Goal: Transaction & Acquisition: Download file/media

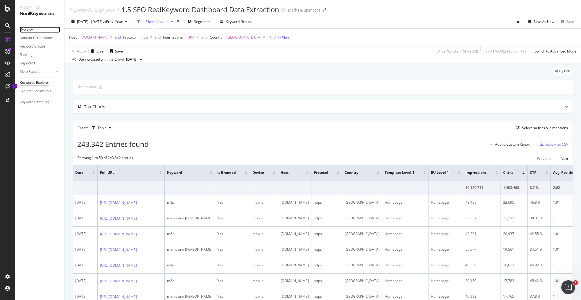
click at [42, 31] on link "Overview" at bounding box center [40, 30] width 40 height 6
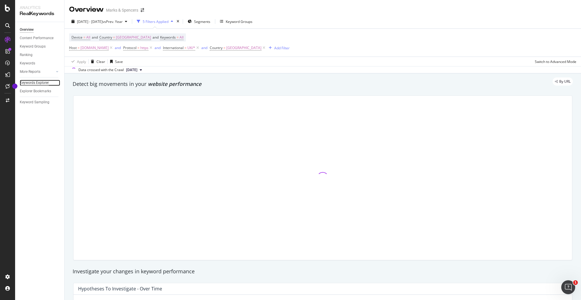
click at [44, 85] on div "Keywords Explorer" at bounding box center [34, 83] width 29 height 6
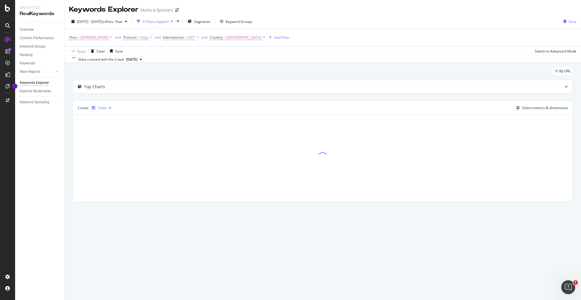
click at [110, 108] on icon "button" at bounding box center [110, 107] width 2 height 3
click at [133, 106] on div "Create Table Select metrics & dimensions" at bounding box center [323, 108] width 500 height 14
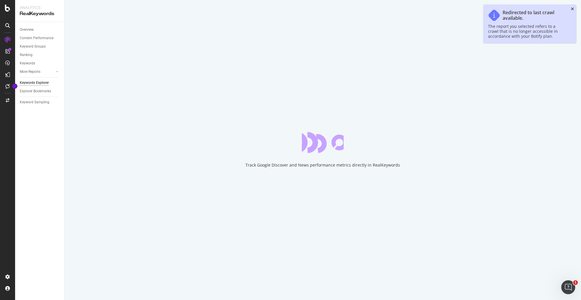
click at [572, 10] on icon "close toast" at bounding box center [572, 9] width 3 height 4
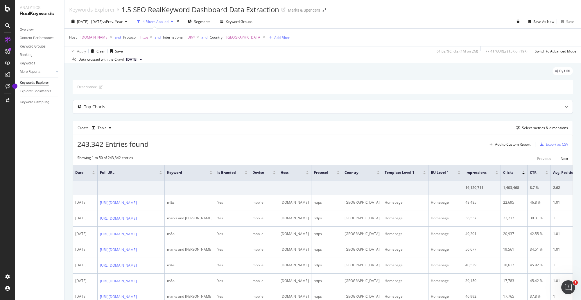
click at [546, 145] on div "Export as CSV" at bounding box center [557, 144] width 22 height 5
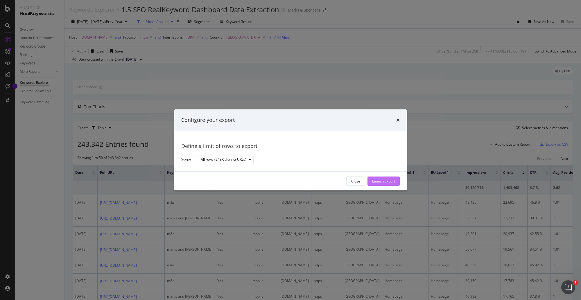
click at [374, 179] on div "Launch Export" at bounding box center [383, 181] width 23 height 5
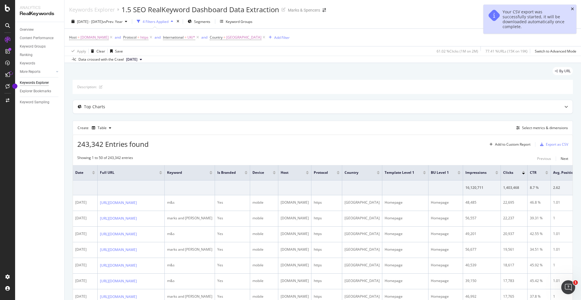
click at [573, 9] on icon "close toast" at bounding box center [572, 9] width 3 height 4
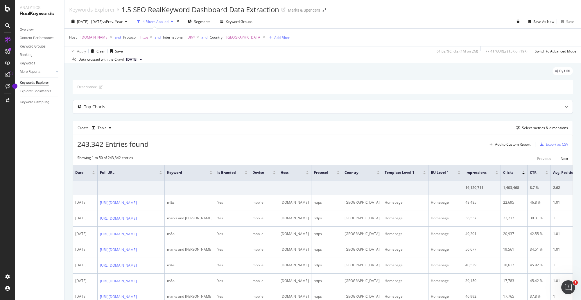
click at [509, 10] on div "Keywords Explorer 1.5 SEO RealKeyword Dashboard Data Extraction Marks & Spencers" at bounding box center [323, 7] width 517 height 15
click at [550, 146] on div "Export as CSV" at bounding box center [557, 144] width 22 height 5
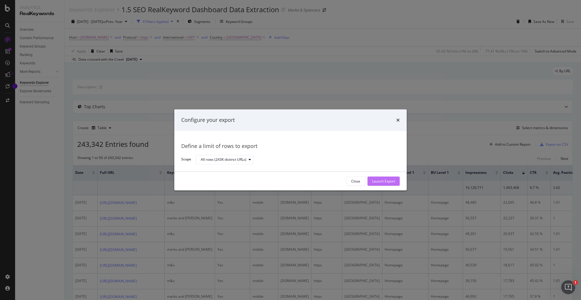
click at [375, 179] on div "Launch Export" at bounding box center [383, 181] width 23 height 5
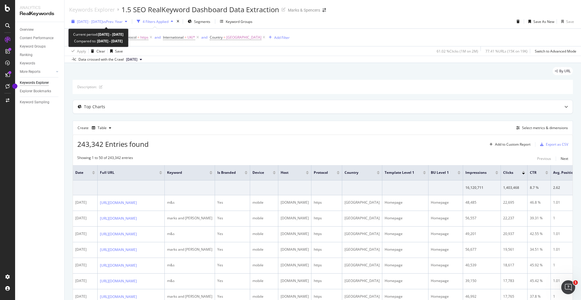
click at [127, 22] on icon "button" at bounding box center [126, 21] width 2 height 3
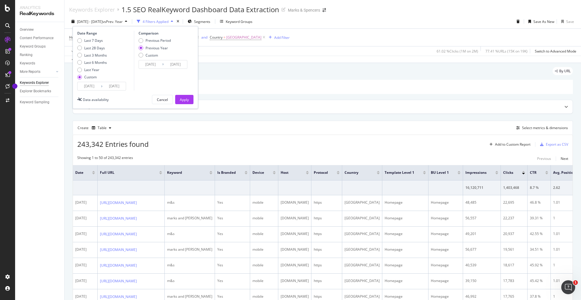
click at [101, 86] on icon at bounding box center [102, 87] width 2 height 6
click at [93, 86] on input "[DATE]" at bounding box center [89, 86] width 23 height 8
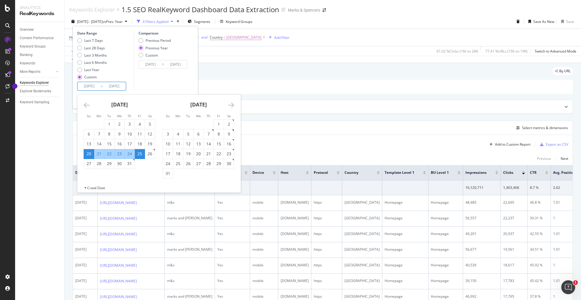
click at [231, 104] on icon "Move forward to switch to the next month." at bounding box center [231, 105] width 6 height 7
click at [217, 122] on div "5" at bounding box center [219, 124] width 10 height 6
type input "[DATE]"
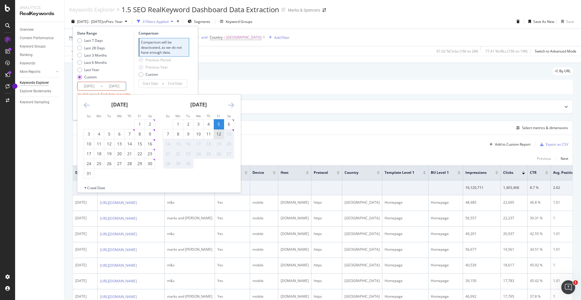
click at [216, 135] on div "12" at bounding box center [219, 134] width 10 height 6
type input "[DATE]"
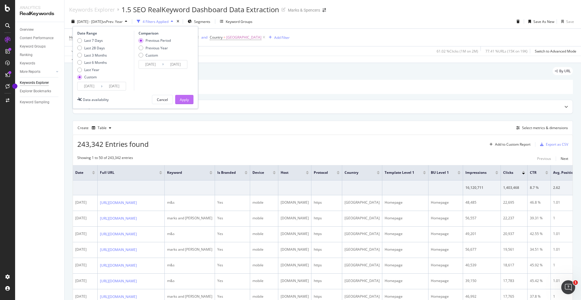
click at [187, 101] on div "Apply" at bounding box center [184, 99] width 9 height 5
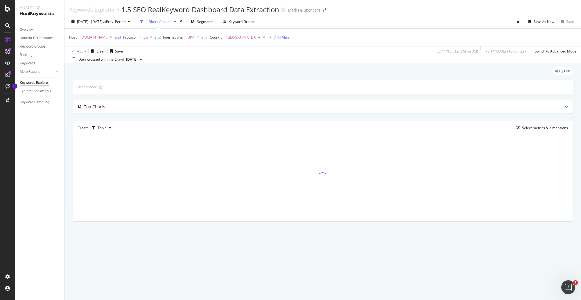
click at [418, 3] on div "Keywords Explorer 1.5 SEO RealKeyword Dashboard Data Extraction Marks & Spencers" at bounding box center [323, 7] width 517 height 15
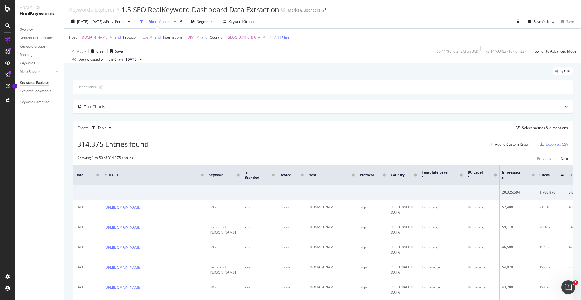
click at [545, 147] on div "Export as CSV" at bounding box center [553, 144] width 31 height 9
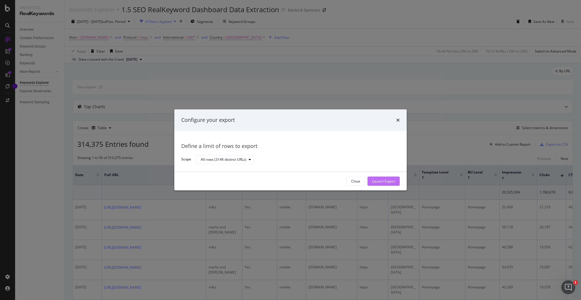
click at [373, 180] on div "Launch Export" at bounding box center [383, 181] width 23 height 5
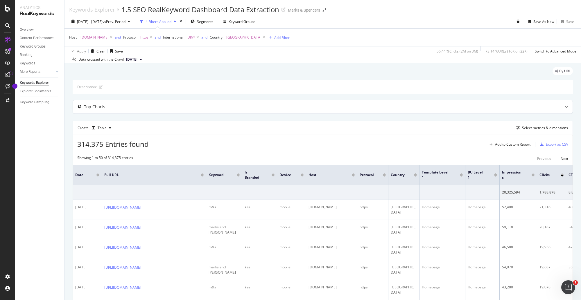
click at [470, 17] on div "[DATE] - [DATE] vs Prev. Period 4 Filters Applied Segments Keyword Groups Save …" at bounding box center [323, 23] width 517 height 12
click at [432, 20] on div "[DATE] - [DATE] vs Prev. Period 4 Filters Applied Segments Keyword Groups Save …" at bounding box center [323, 23] width 517 height 12
click at [452, 14] on div "Keywords Explorer 1.5 SEO RealKeyword Dashboard Data Extraction Marks & Spencers" at bounding box center [323, 7] width 517 height 15
click at [445, 13] on div "Keywords Explorer 1.5 SEO RealKeyword Dashboard Data Extraction Marks & Spencers" at bounding box center [323, 7] width 517 height 15
click at [428, 13] on div "Keywords Explorer 1.5 SEO RealKeyword Dashboard Data Extraction Marks & Spencers" at bounding box center [323, 7] width 517 height 15
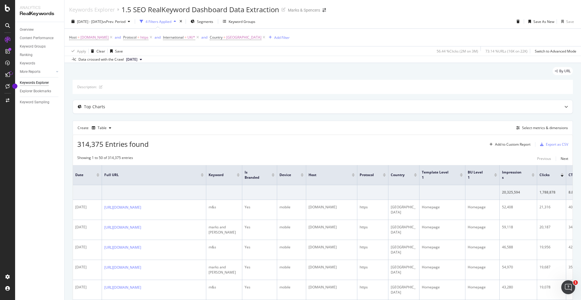
click at [421, 16] on div "[DATE] - [DATE] vs Prev. Period 4 Filters Applied Segments Keyword Groups Save …" at bounding box center [323, 39] width 517 height 49
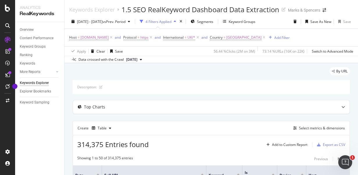
click at [63, 117] on div "Overview Content Performance Keyword Groups Ranking Keywords More Reports Count…" at bounding box center [39, 98] width 49 height 153
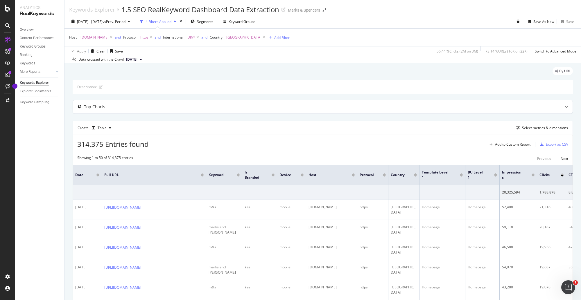
click at [389, 21] on div "[DATE] - [DATE] vs Prev. Period 4 Filters Applied Segments Keyword Groups Save …" at bounding box center [323, 23] width 517 height 12
click at [476, 10] on div "Keywords Explorer 1.5 SEO RealKeyword Dashboard Data Extraction Marks & Spencers" at bounding box center [323, 7] width 517 height 15
click at [464, 5] on div "Keywords Explorer 1.5 SEO RealKeyword Dashboard Data Extraction Marks & Spencers" at bounding box center [323, 7] width 517 height 15
click at [463, 12] on div "Keywords Explorer 1.5 SEO RealKeyword Dashboard Data Extraction Marks & Spencers" at bounding box center [323, 7] width 517 height 15
click at [448, 11] on div "Keywords Explorer 1.5 SEO RealKeyword Dashboard Data Extraction Marks & Spencers" at bounding box center [323, 7] width 517 height 15
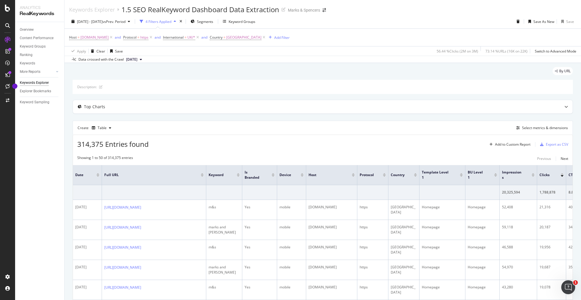
click at [452, 17] on div "[DATE] - [DATE] vs Prev. Period 4 Filters Applied Segments Keyword Groups Save …" at bounding box center [323, 23] width 517 height 12
click at [432, 19] on div "[DATE] - [DATE] vs Prev. Period 4 Filters Applied Segments Keyword Groups Save …" at bounding box center [323, 23] width 517 height 12
click at [456, 13] on div "Keywords Explorer 1.5 SEO RealKeyword Dashboard Data Extraction Marks & Spencers" at bounding box center [323, 7] width 517 height 15
click at [462, 15] on div "[DATE] - [DATE] vs Prev. Period 4 Filters Applied Segments Keyword Groups Save …" at bounding box center [323, 39] width 517 height 49
click at [441, 10] on div "Keywords Explorer 1.5 SEO RealKeyword Dashboard Data Extraction Marks & Spencers" at bounding box center [323, 7] width 517 height 15
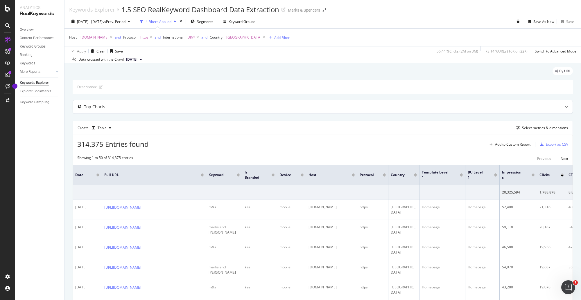
click at [457, 21] on div "[DATE] - [DATE] vs Prev. Period 4 Filters Applied Segments Keyword Groups Save …" at bounding box center [323, 23] width 517 height 12
click at [463, 10] on div "Keywords Explorer 1.5 SEO RealKeyword Dashboard Data Extraction Marks & Spencers" at bounding box center [323, 7] width 517 height 15
click at [484, 12] on div "Keywords Explorer 1.5 SEO RealKeyword Dashboard Data Extraction Marks & Spencers" at bounding box center [323, 7] width 517 height 15
click at [489, 8] on div "Keywords Explorer 1.5 SEO RealKeyword Dashboard Data Extraction Marks & Spencers" at bounding box center [323, 7] width 517 height 15
